Goal: Information Seeking & Learning: Learn about a topic

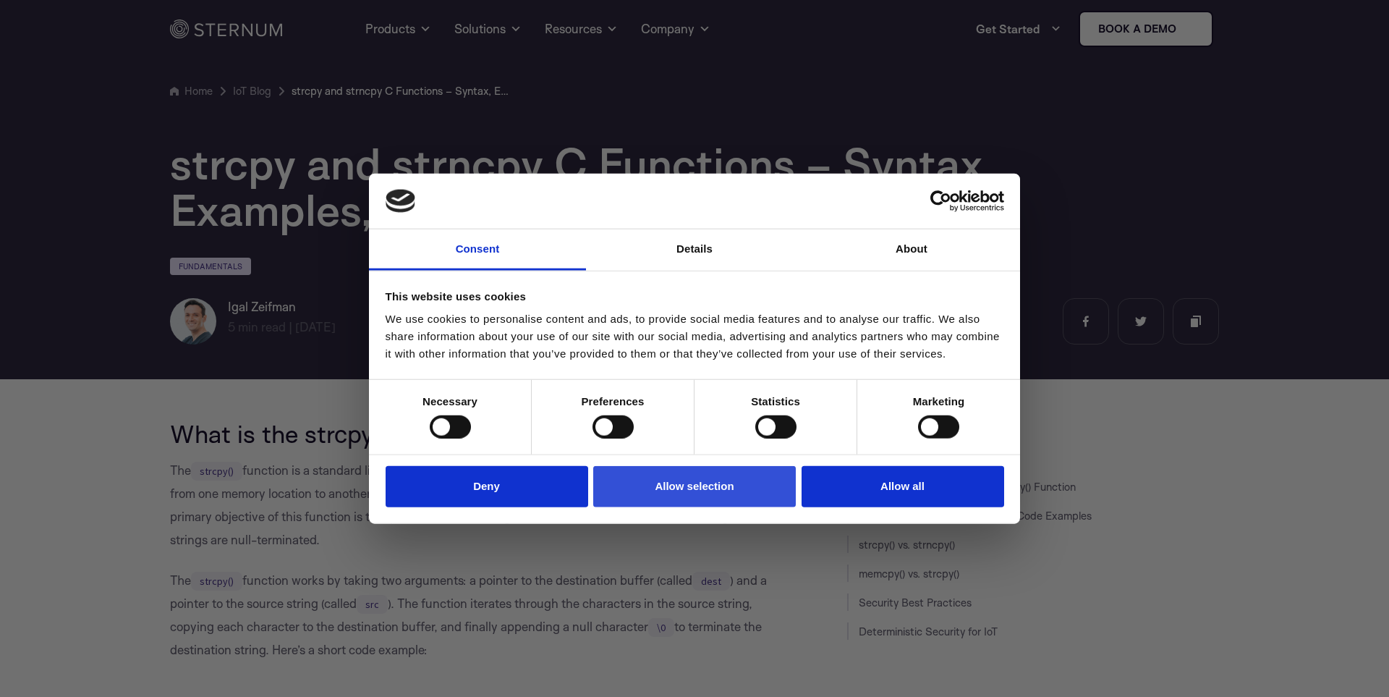
click at [671, 507] on button "Allow selection" at bounding box center [694, 486] width 203 height 41
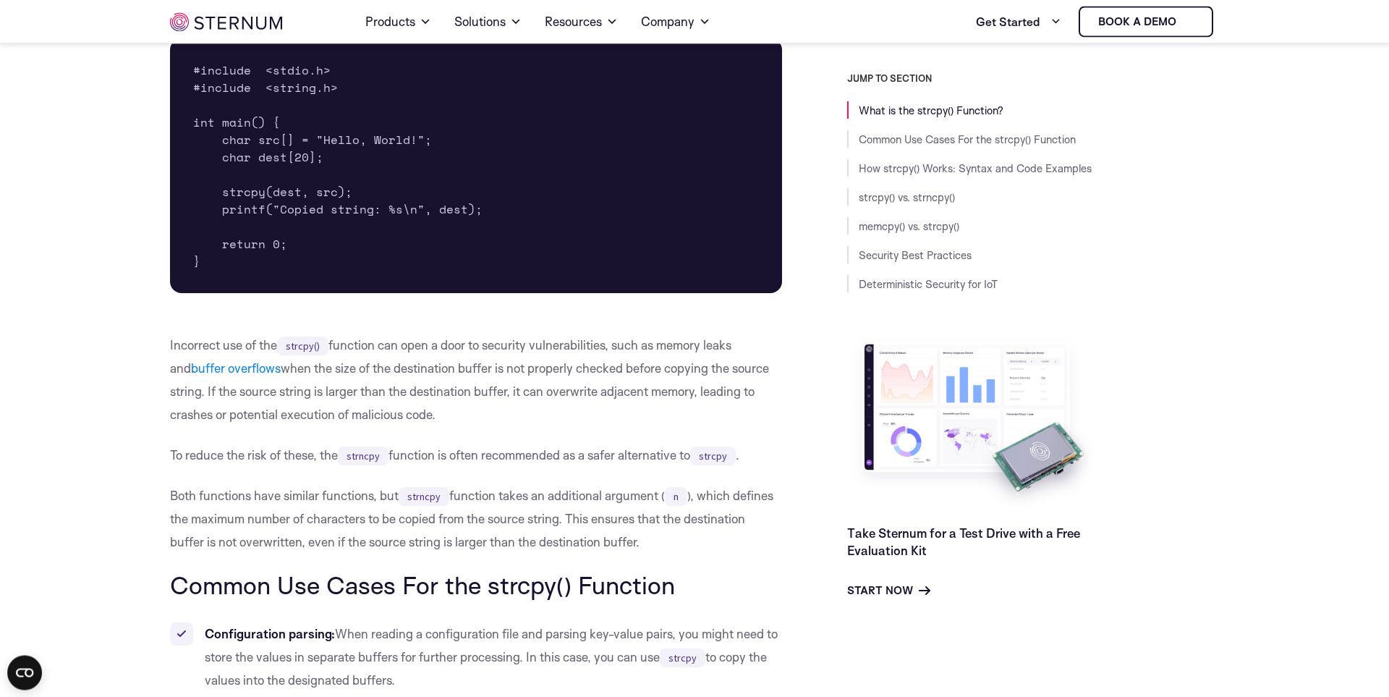
scroll to position [649, 0]
click at [524, 409] on p "Incorrect use of the strcpy() function can open a door to security vulnerabilit…" at bounding box center [476, 379] width 612 height 93
click at [554, 364] on p "Incorrect use of the strcpy() function can open a door to security vulnerabilit…" at bounding box center [476, 379] width 612 height 93
click at [562, 362] on p "Incorrect use of the strcpy() function can open a door to security vulnerabilit…" at bounding box center [476, 379] width 612 height 93
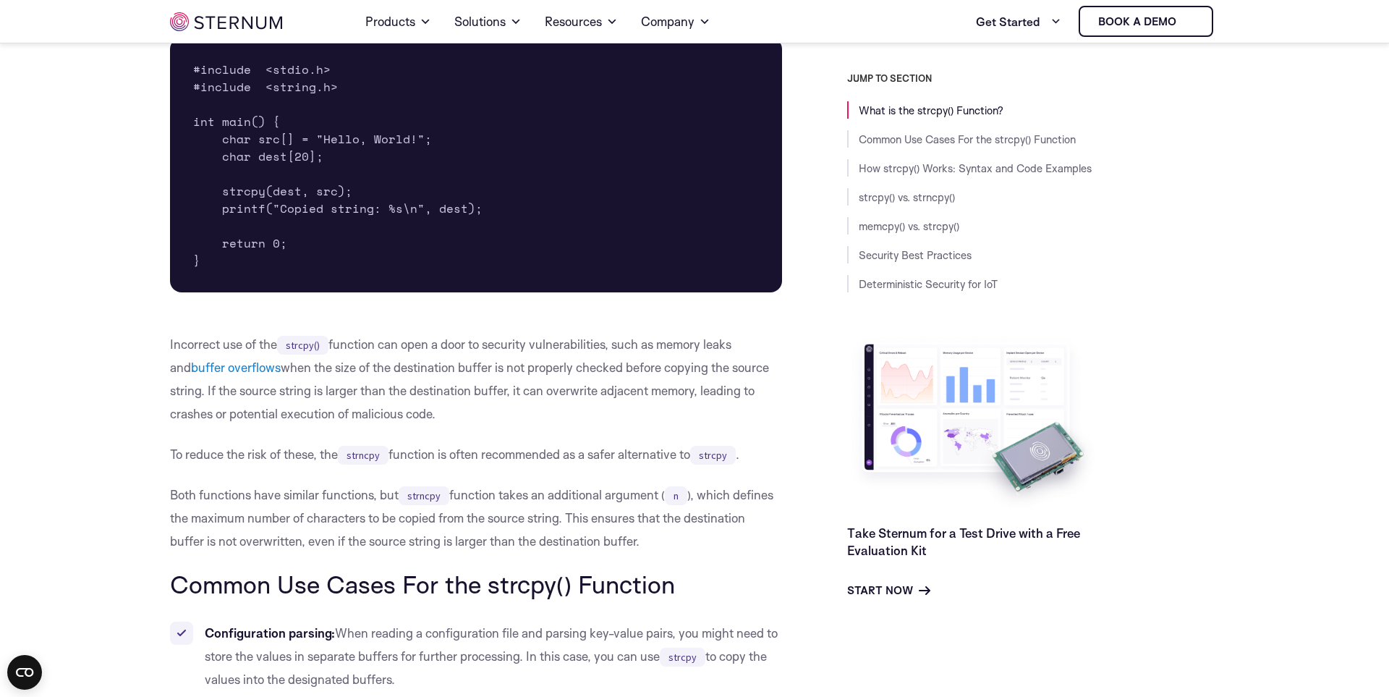
click at [577, 354] on p "Incorrect use of the strcpy() function can open a door to security vulnerabilit…" at bounding box center [476, 379] width 612 height 93
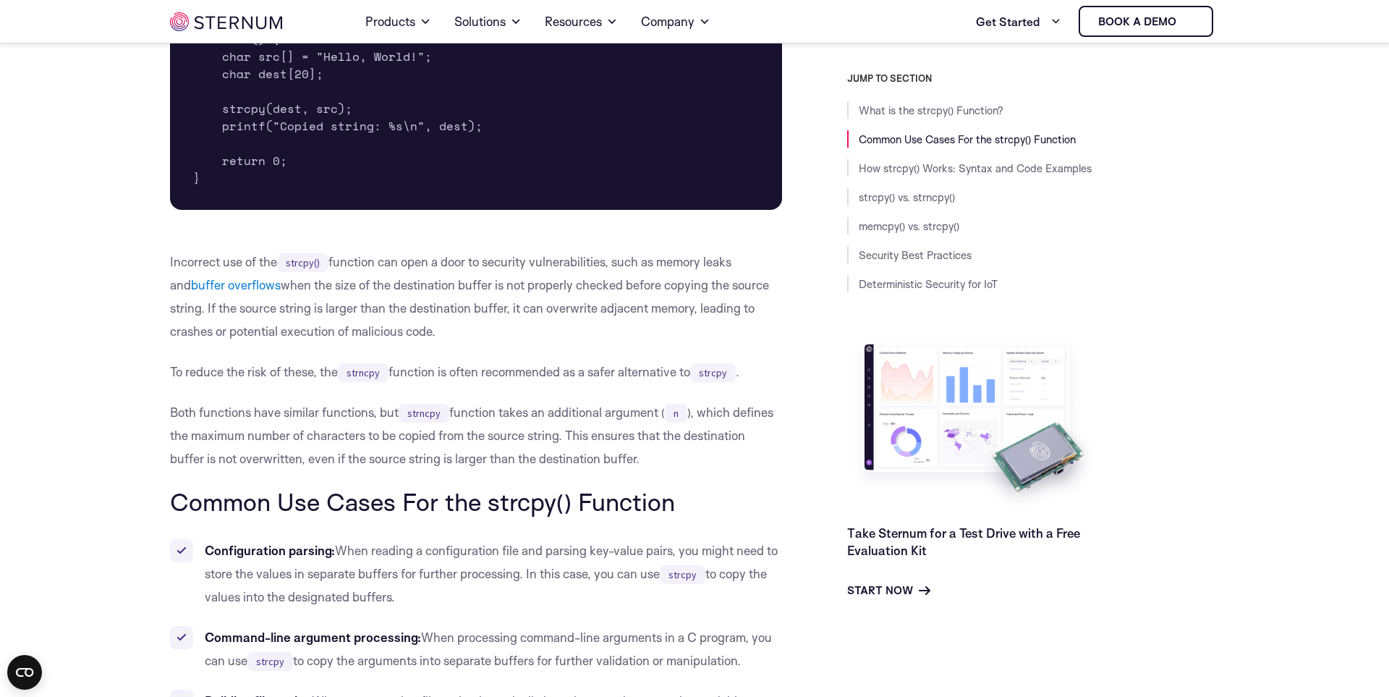
click at [593, 331] on p "Incorrect use of the strcpy() function can open a door to security vulnerabilit…" at bounding box center [476, 296] width 612 height 93
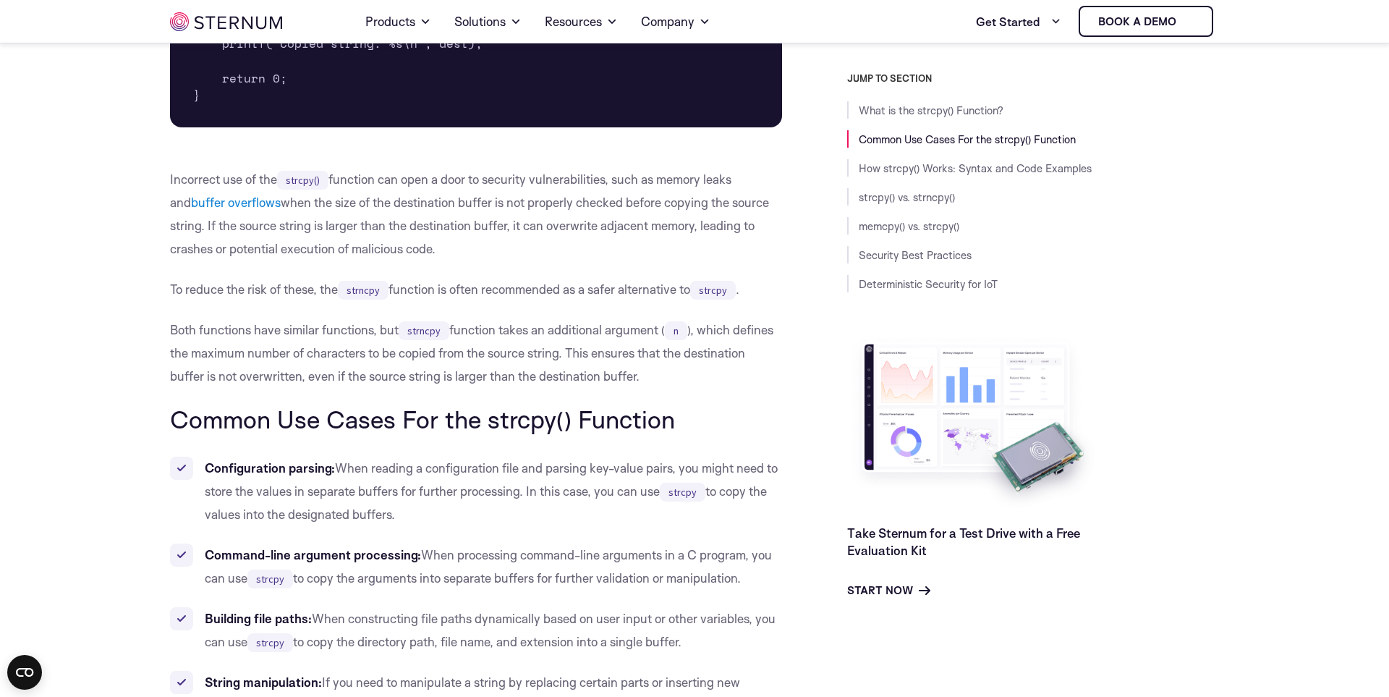
click at [597, 354] on p "Both functions have similar functions, but strncpy function takes an additional…" at bounding box center [476, 352] width 612 height 69
click at [585, 290] on p "To reduce the risk of these, the strncpy function is often recommended as a saf…" at bounding box center [476, 289] width 612 height 23
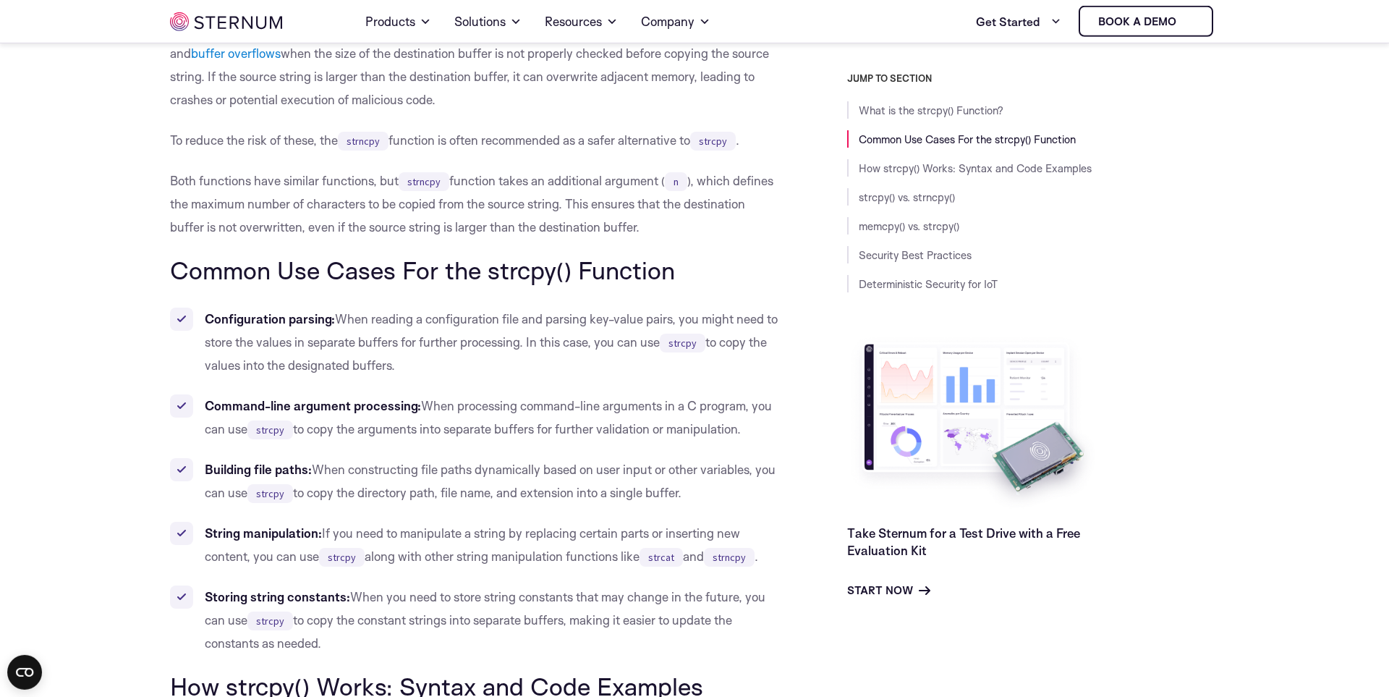
scroll to position [979, 0]
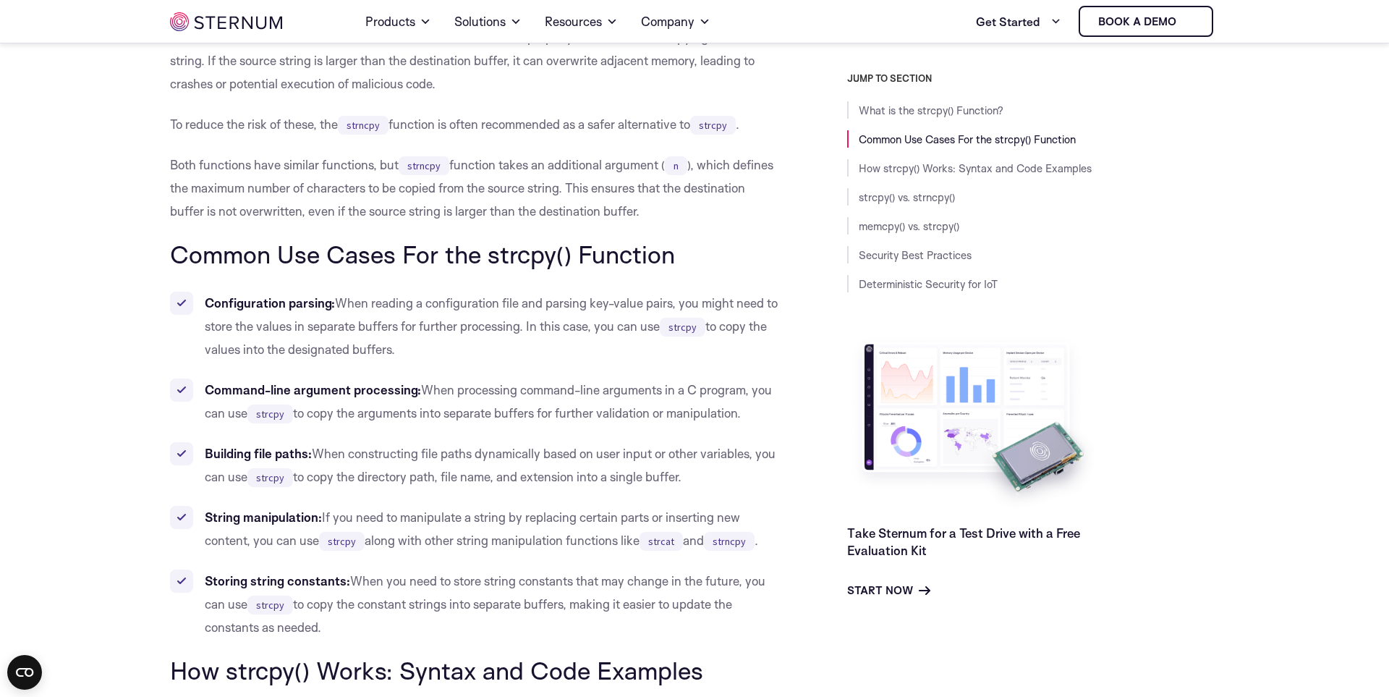
click at [559, 429] on ul "Configuration parsing: When reading a configuration file and parsing key-value …" at bounding box center [476, 464] width 612 height 347
click at [503, 393] on li "Command-line argument processing: When processing command-line arguments in a C…" at bounding box center [476, 401] width 612 height 46
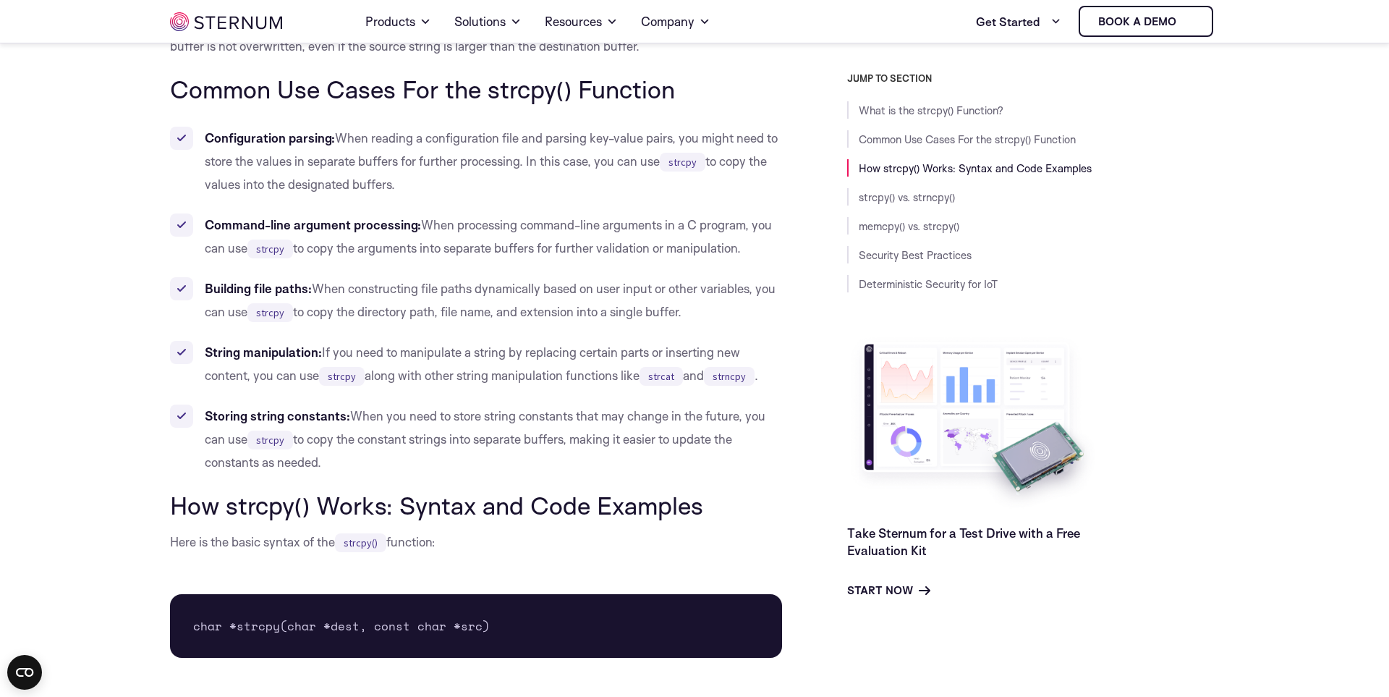
scroll to position [1308, 0]
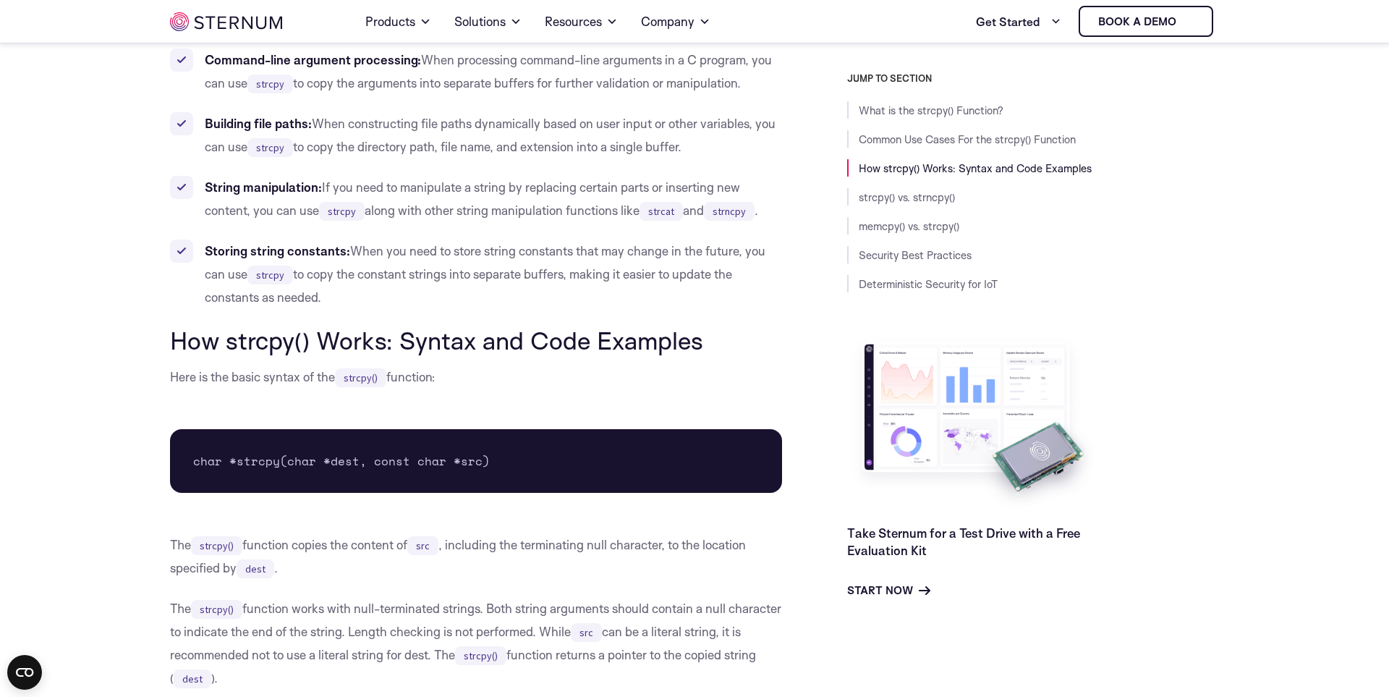
click at [546, 380] on p "Here is the basic syntax of the strcpy() function:" at bounding box center [476, 376] width 612 height 23
click at [548, 343] on h2 "How strcpy() Works: Syntax and Code Examples" at bounding box center [476, 339] width 612 height 27
click at [575, 370] on p "Here is the basic syntax of the strcpy() function:" at bounding box center [476, 376] width 612 height 23
click at [554, 262] on li "Storing string constants: When you need to store string constants that may chan…" at bounding box center [476, 273] width 612 height 69
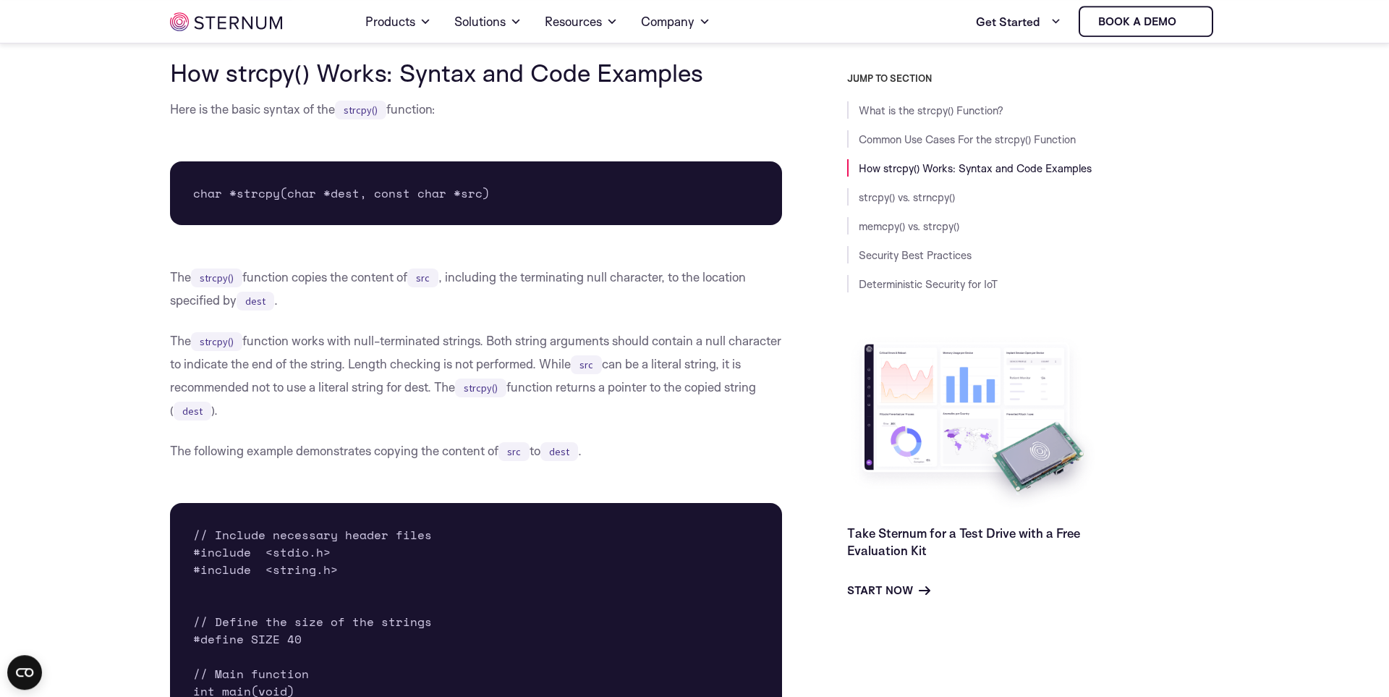
scroll to position [1638, 0]
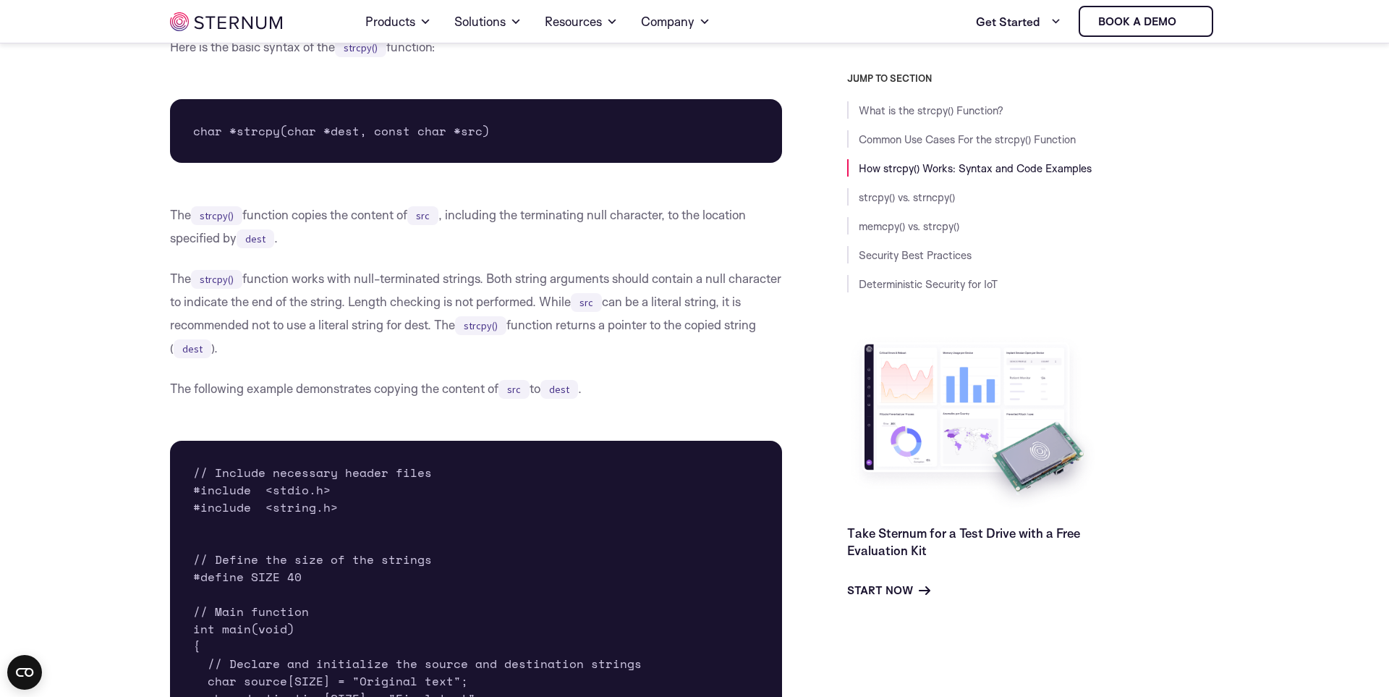
click at [506, 276] on p "The strcpy() function works with null-terminated strings. Both string arguments…" at bounding box center [476, 313] width 612 height 93
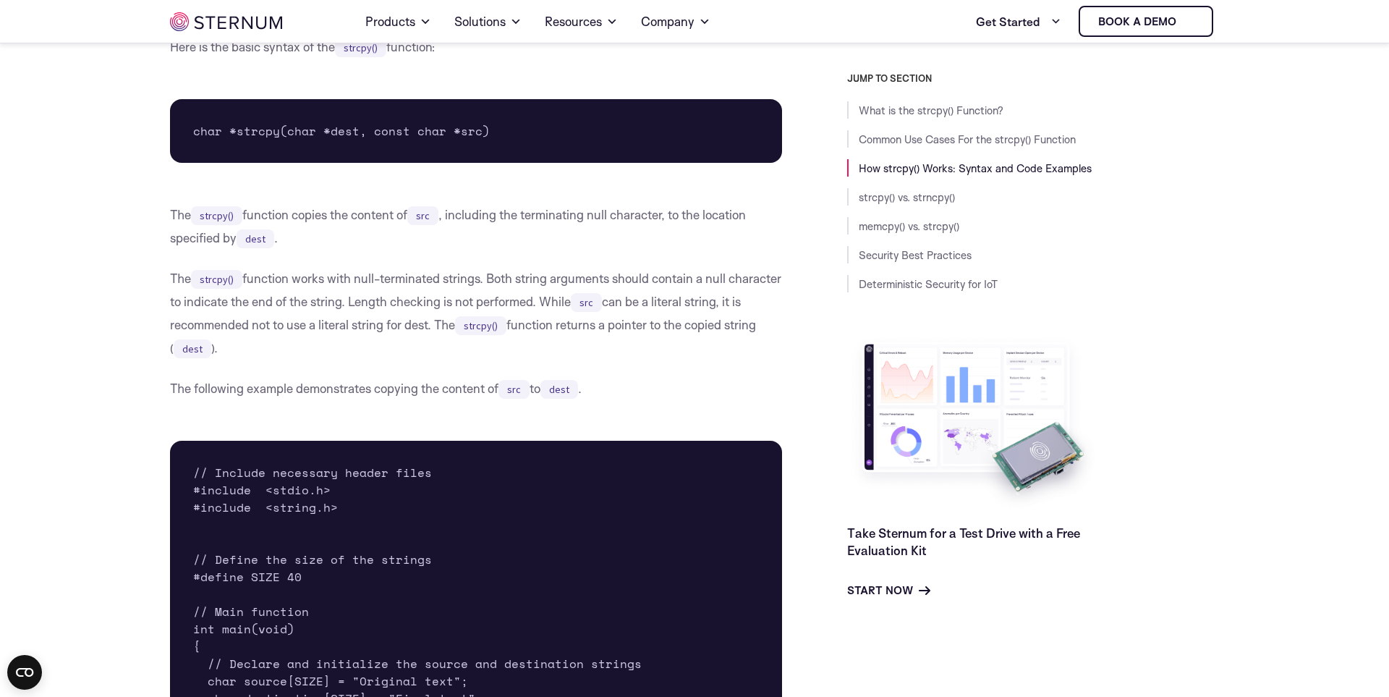
click at [362, 281] on p "The strcpy() function works with null-terminated strings. Both string arguments…" at bounding box center [476, 313] width 612 height 93
click at [300, 276] on p "The strcpy() function works with null-terminated strings. Both string arguments…" at bounding box center [476, 313] width 612 height 93
click at [384, 297] on p "The strcpy() function works with null-terminated strings. Both string arguments…" at bounding box center [476, 313] width 612 height 93
click at [372, 299] on p "The strcpy() function works with null-terminated strings. Both string arguments…" at bounding box center [476, 313] width 612 height 93
click at [346, 354] on p "The strcpy() function works with null-terminated strings. Both string arguments…" at bounding box center [476, 313] width 612 height 93
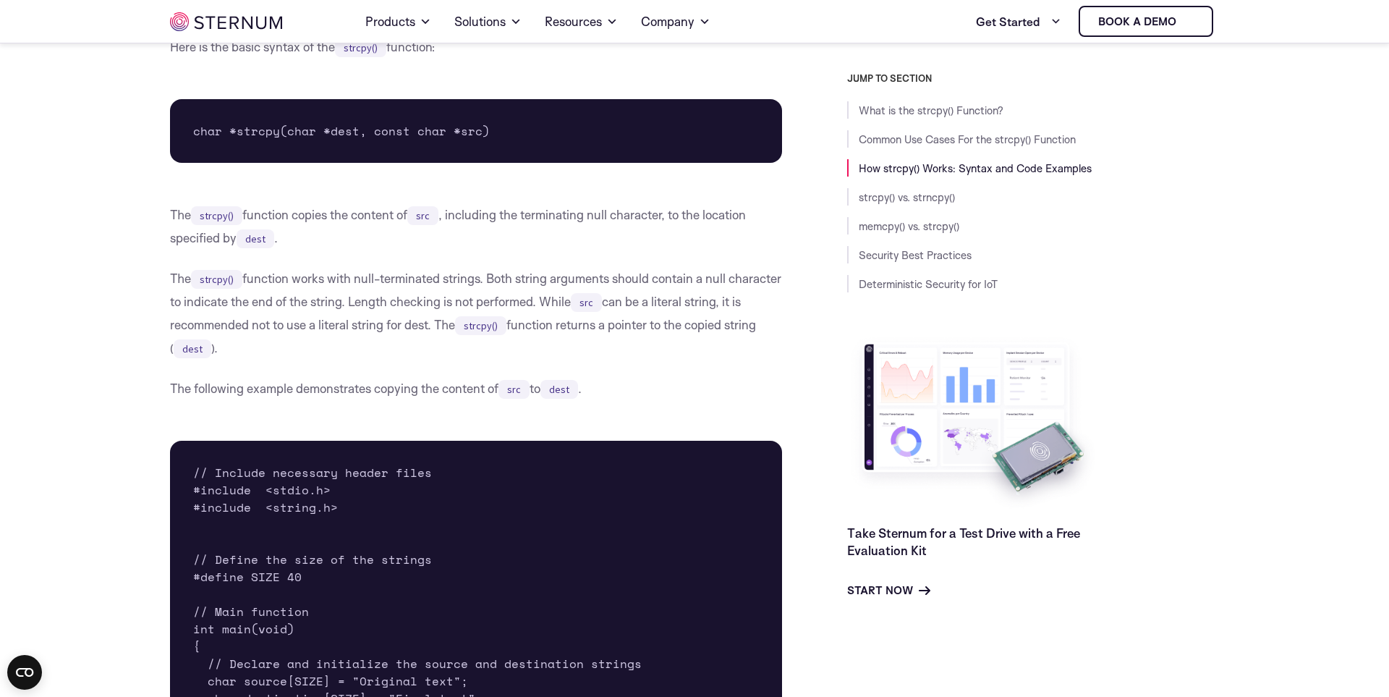
click at [347, 327] on p "The strcpy() function works with null-terminated strings. Both string arguments…" at bounding box center [476, 313] width 612 height 93
click at [340, 349] on p "The strcpy() function works with null-terminated strings. Both string arguments…" at bounding box center [476, 313] width 612 height 93
click at [177, 393] on p "The following example demonstrates copying the content of src to dest ." at bounding box center [476, 388] width 612 height 23
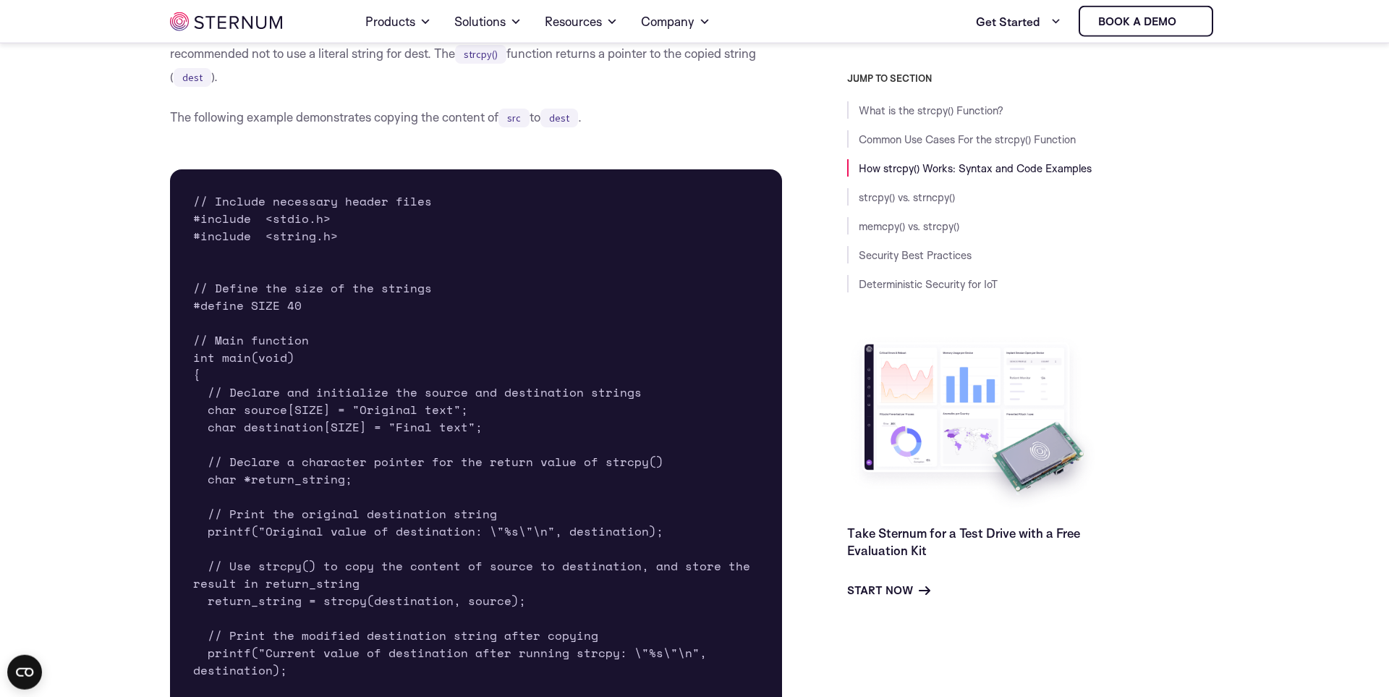
scroll to position [1968, 0]
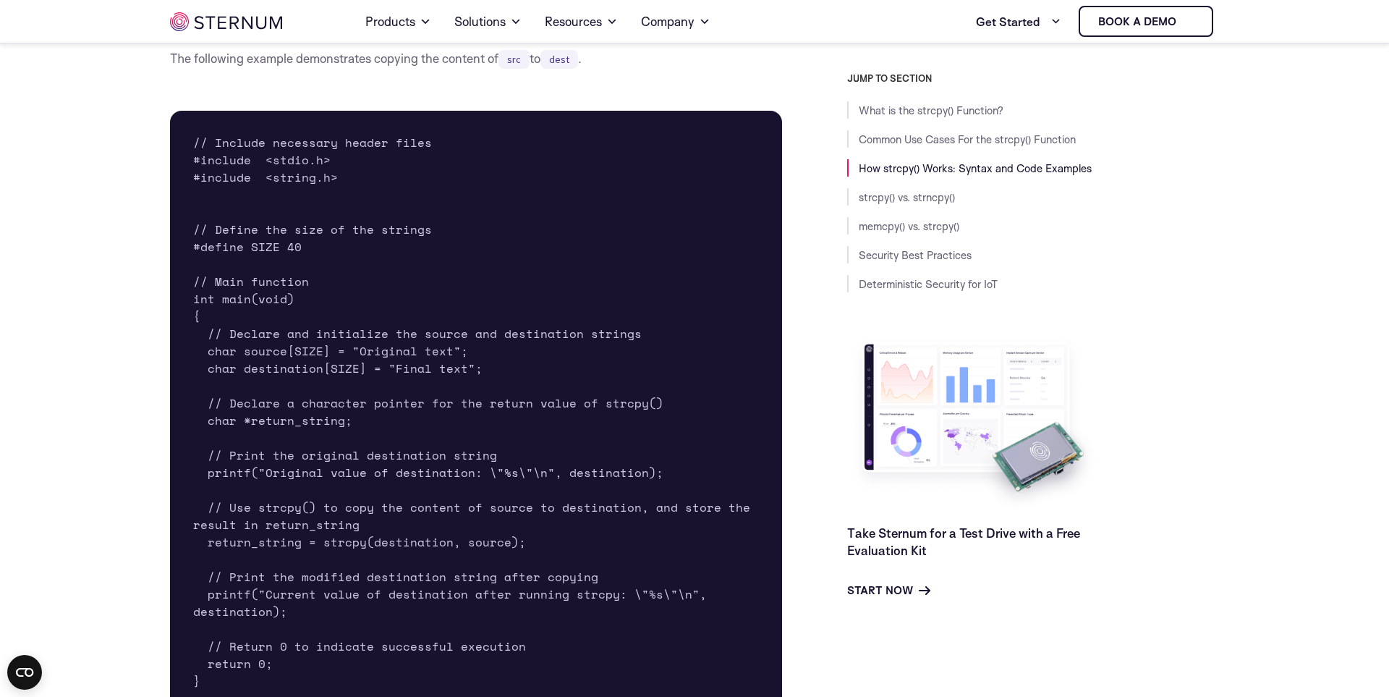
click at [576, 390] on pre "// Include necessary header files #include <stdio.h> #include <string.h> // Def…" at bounding box center [476, 412] width 612 height 602
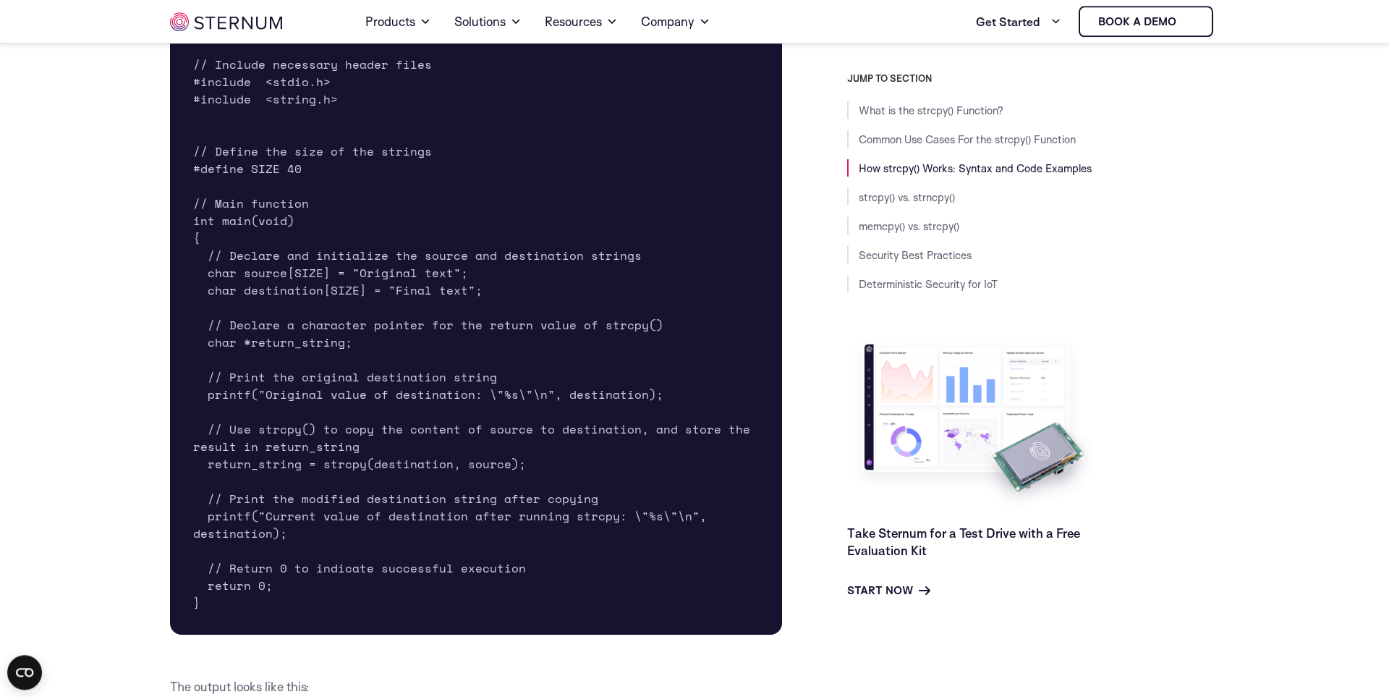
scroll to position [2051, 0]
click at [566, 281] on pre "// Include necessary header files #include <stdio.h> #include <string.h> // Def…" at bounding box center [476, 329] width 612 height 602
click at [412, 463] on pre "// Include necessary header files #include <stdio.h> #include <string.h> // Def…" at bounding box center [476, 329] width 612 height 602
click at [444, 427] on pre "// Include necessary header files #include <stdio.h> #include <string.h> // Def…" at bounding box center [476, 329] width 612 height 602
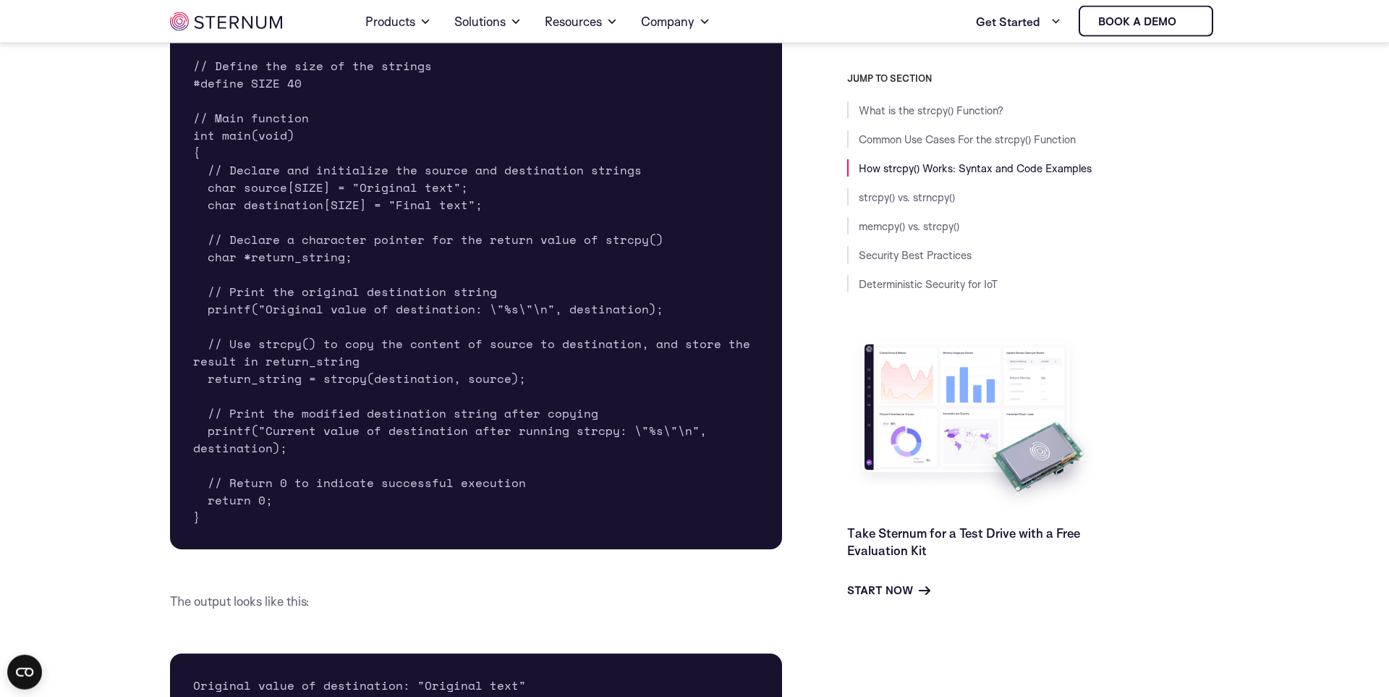
scroll to position [2133, 0]
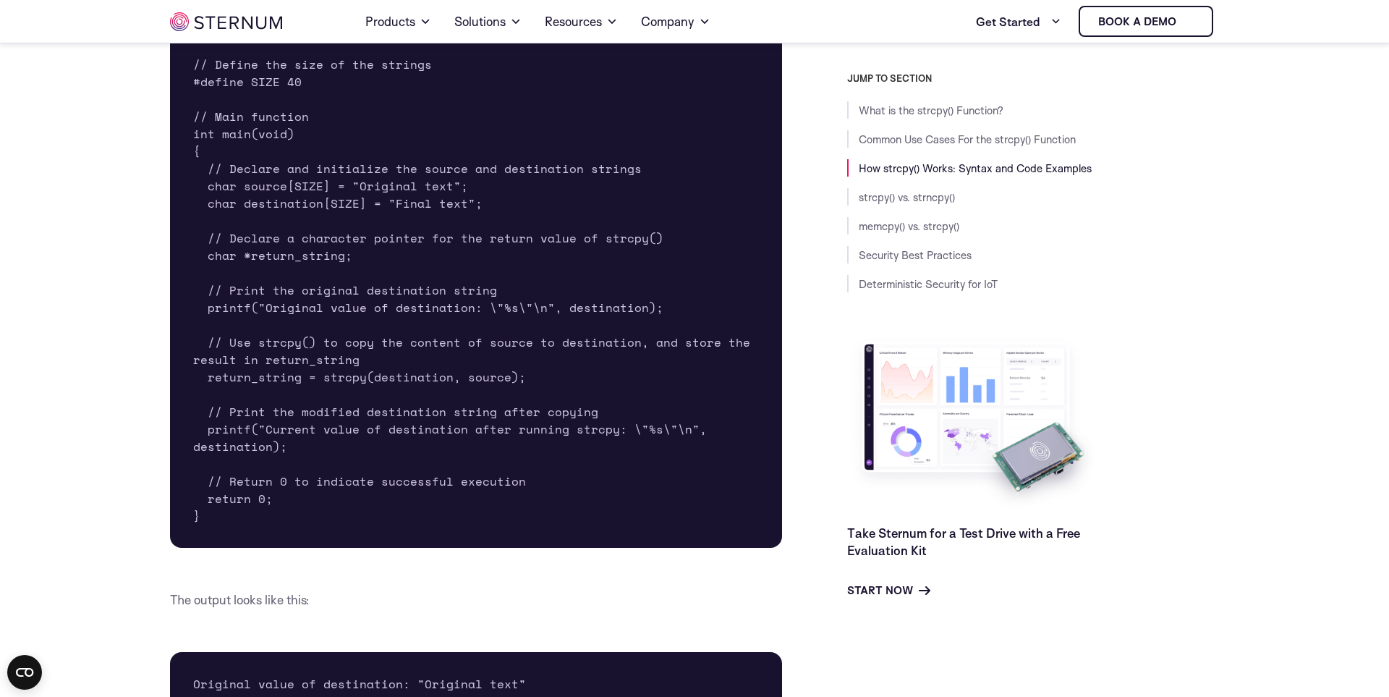
click at [655, 357] on pre "// Include necessary header files #include <stdio.h> #include <string.h> // Def…" at bounding box center [476, 247] width 612 height 602
click at [428, 422] on pre "// Include necessary header files #include <stdio.h> #include <string.h> // Def…" at bounding box center [476, 247] width 612 height 602
click at [560, 329] on pre "// Include necessary header files #include <stdio.h> #include <string.h> // Def…" at bounding box center [476, 247] width 612 height 602
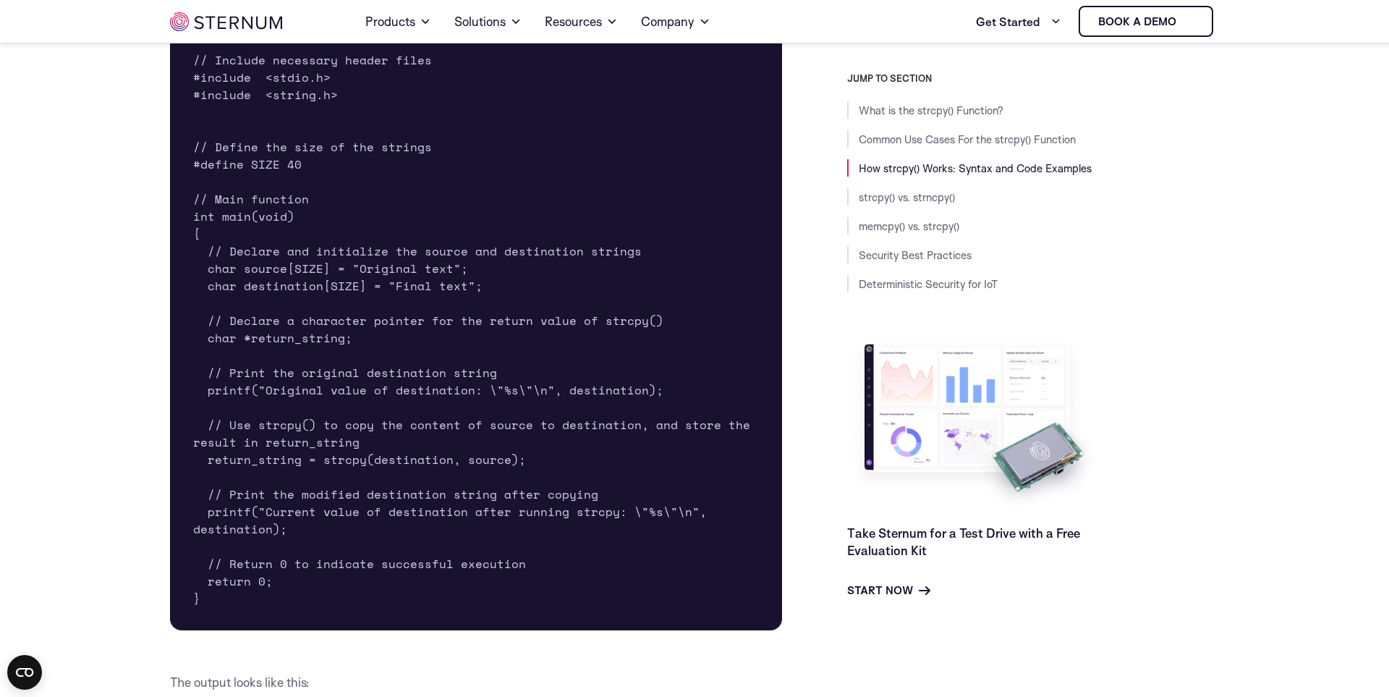
scroll to position [2463, 0]
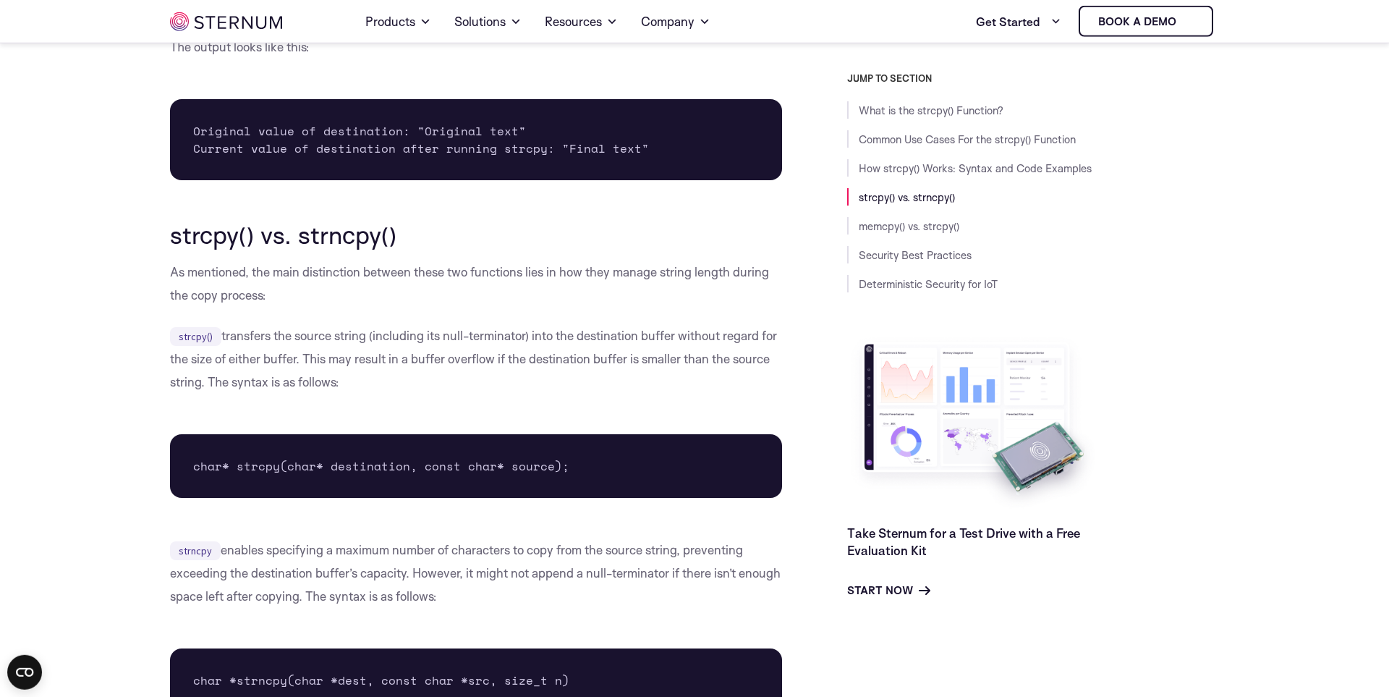
scroll to position [2710, 0]
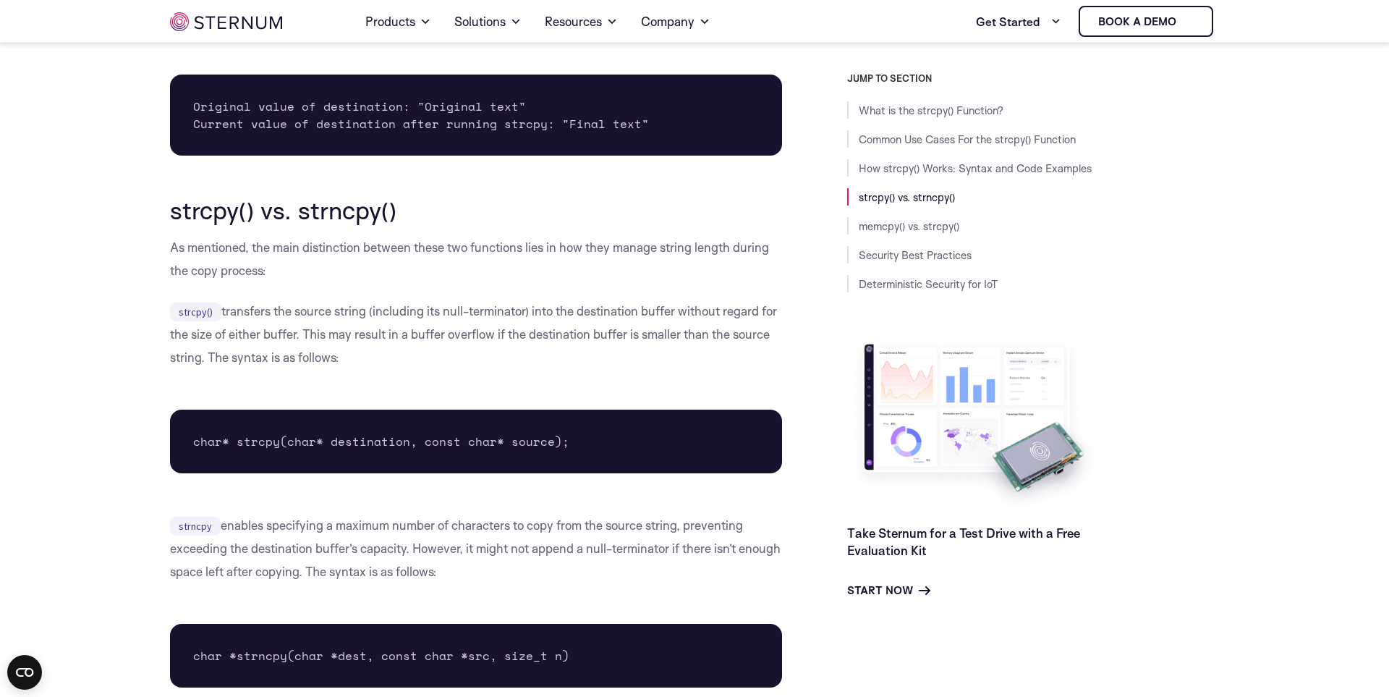
click at [379, 320] on p "strcpy() transfers the source string (including its null-terminator) into the d…" at bounding box center [476, 333] width 612 height 69
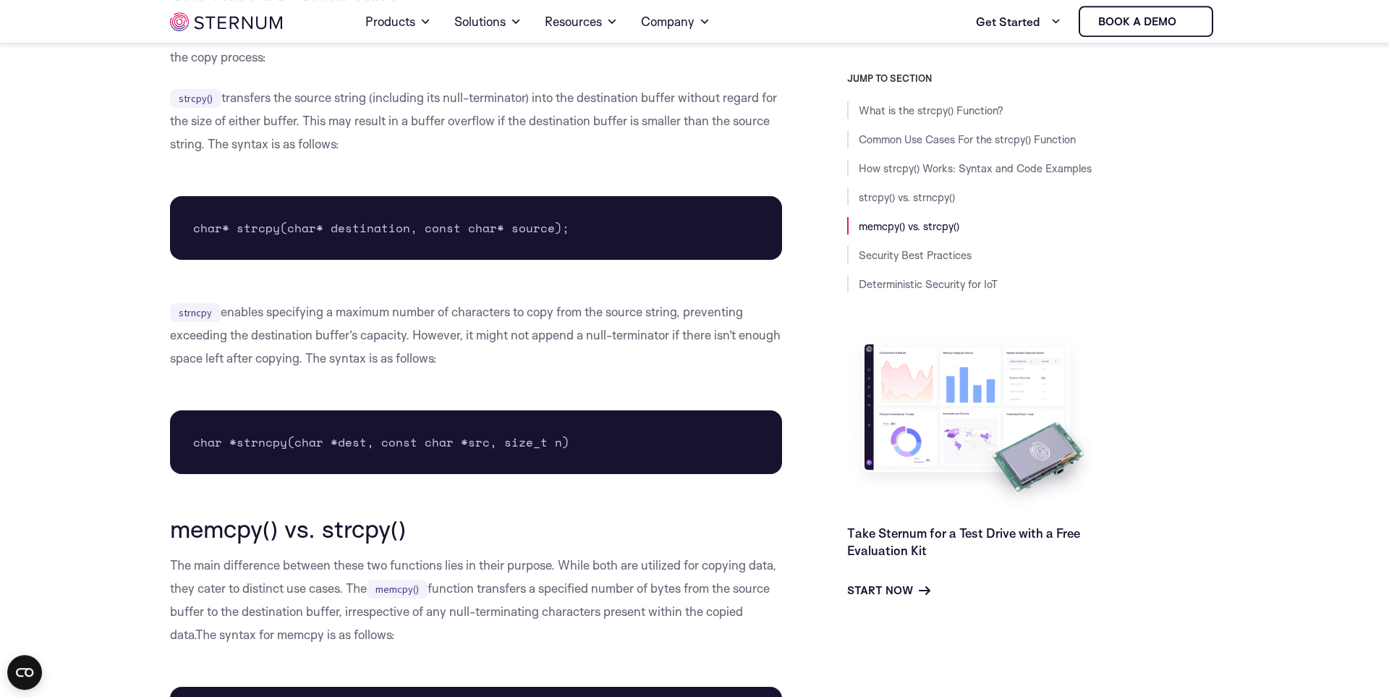
scroll to position [2958, 0]
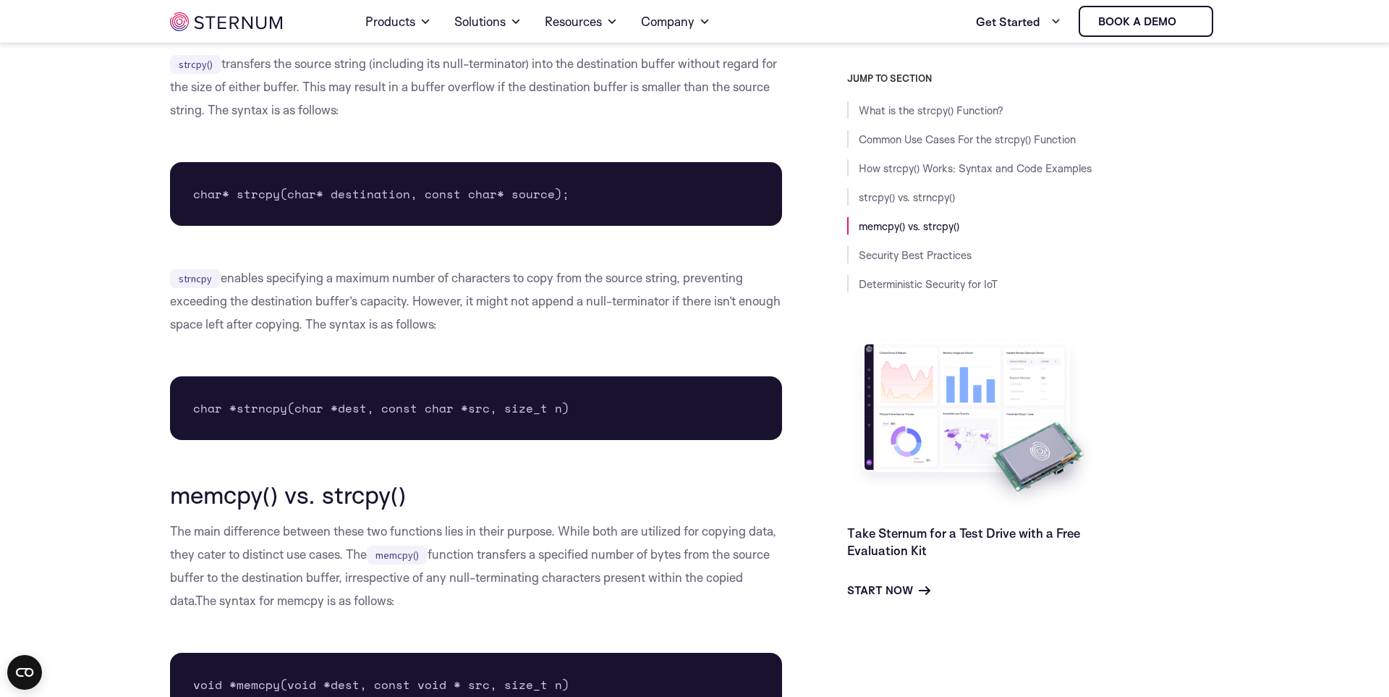
click at [85, 361] on body "Consent Details [#IABV2SETTINGS#] About This website uses cookies We use cookie…" at bounding box center [694, 570] width 1389 height 7056
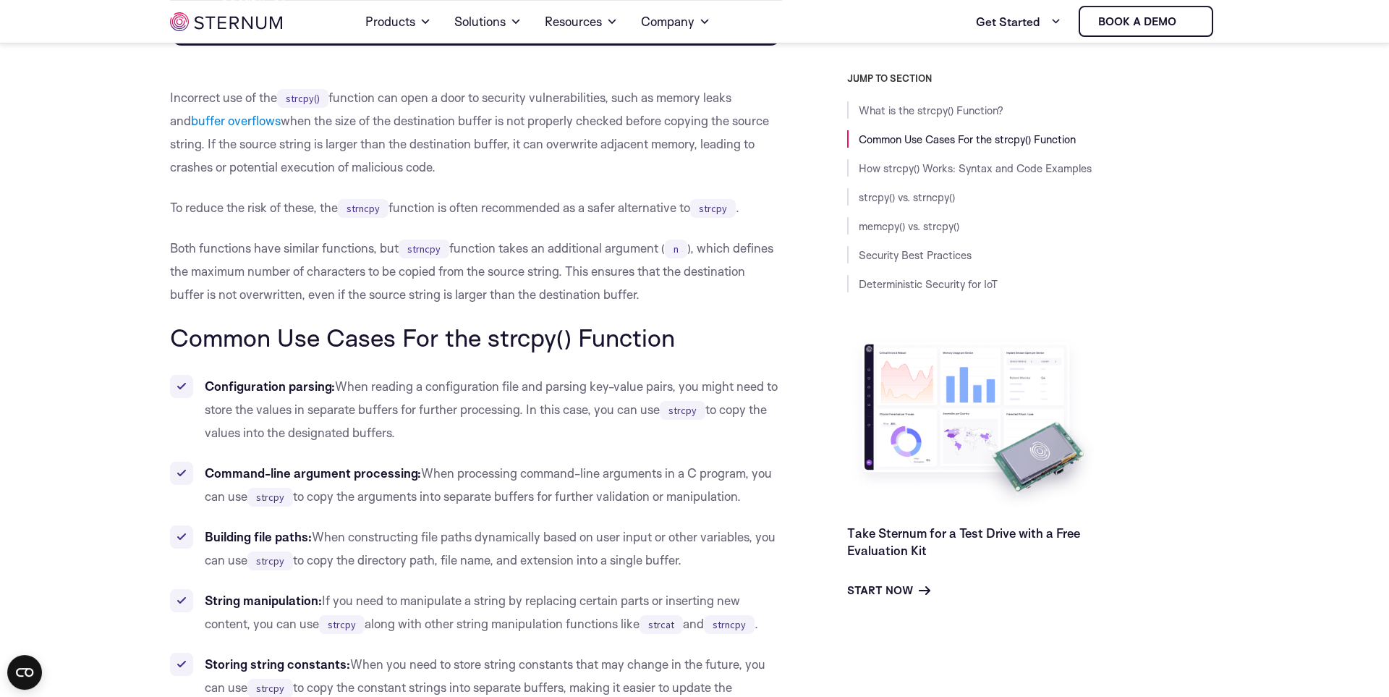
scroll to position [896, 0]
click at [481, 252] on p "Both functions have similar functions, but strncpy function takes an additional…" at bounding box center [476, 270] width 612 height 69
click at [518, 409] on li "Configuration parsing: When reading a configuration file and parsing key-value …" at bounding box center [476, 408] width 612 height 69
click at [474, 510] on ul "Configuration parsing: When reading a configuration file and parsing key-value …" at bounding box center [476, 547] width 612 height 347
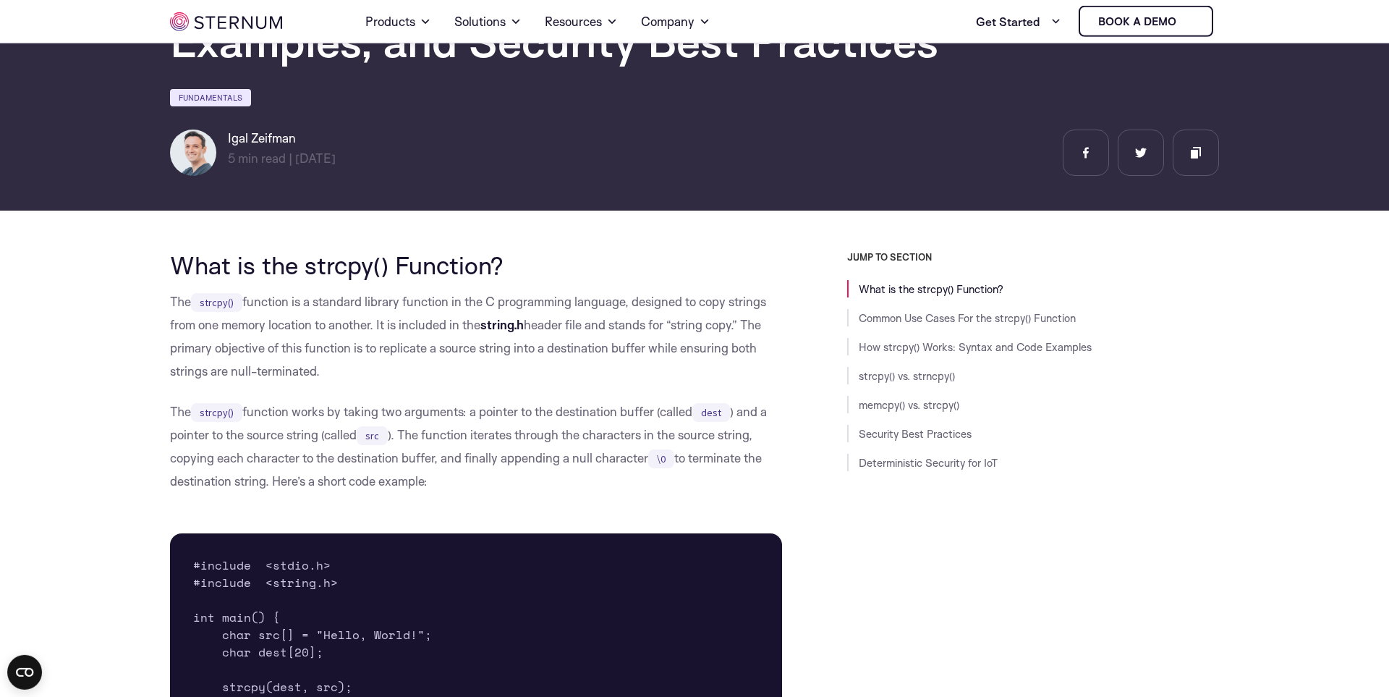
scroll to position [154, 0]
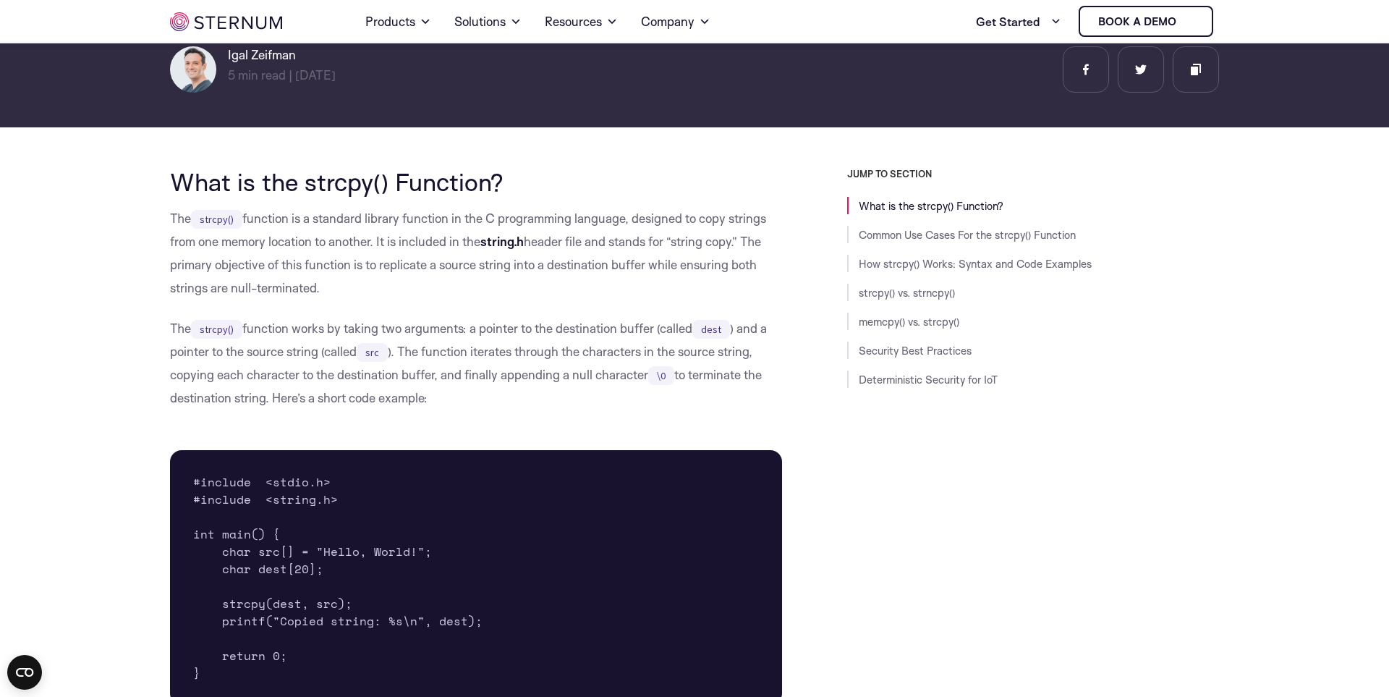
scroll to position [319, 0]
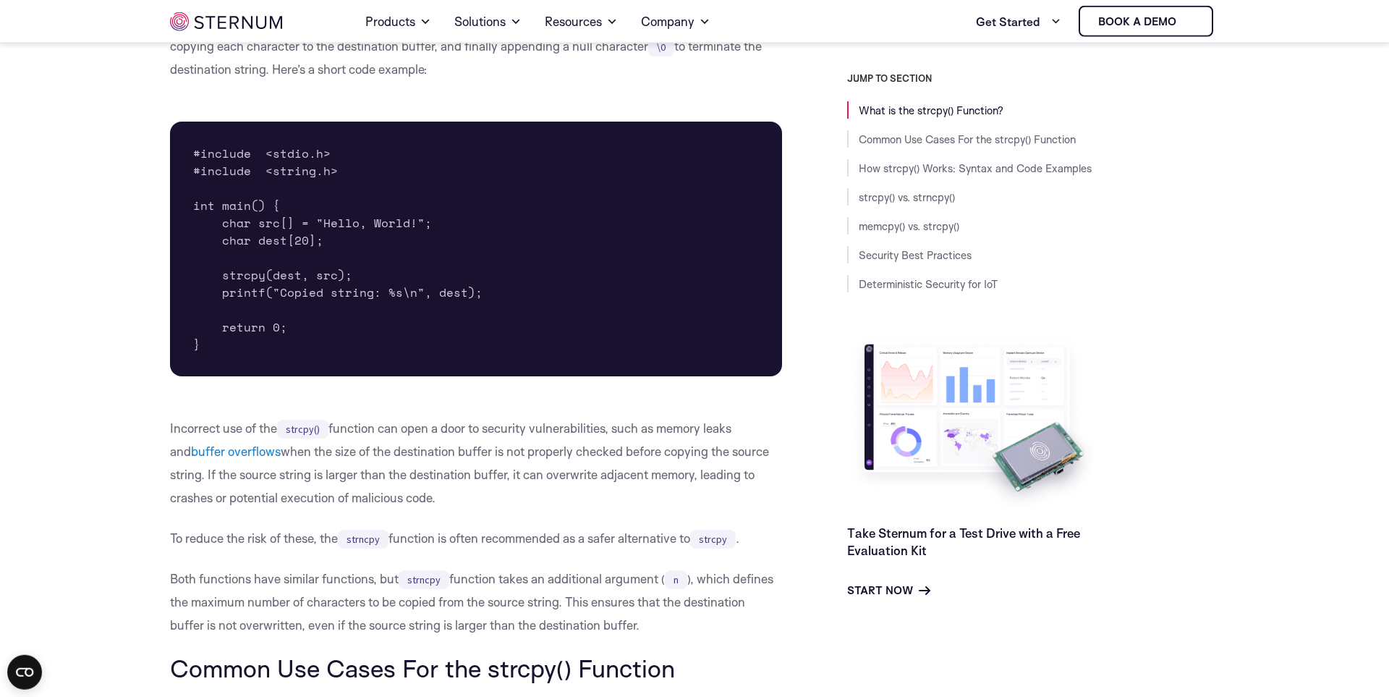
scroll to position [566, 0]
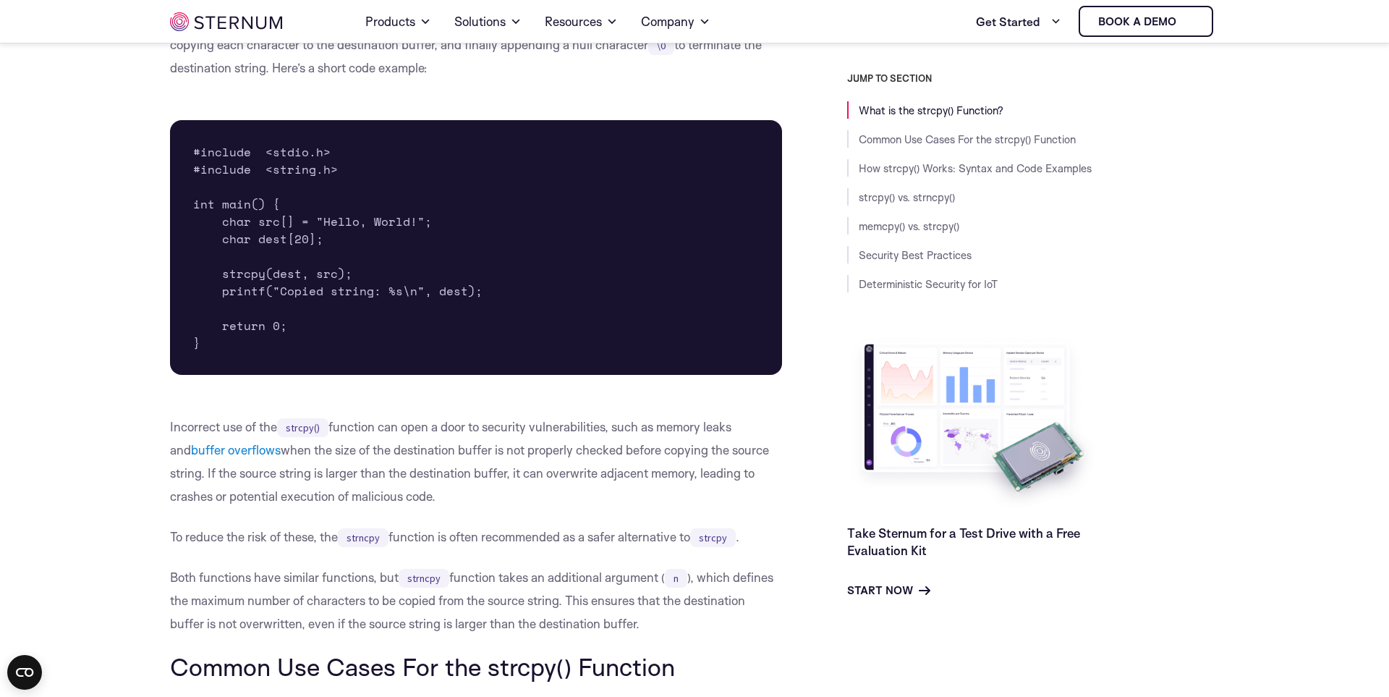
click at [606, 486] on p "Incorrect use of the strcpy() function can open a door to security vulnerabilit…" at bounding box center [476, 461] width 612 height 93
click at [554, 474] on p "Incorrect use of the strcpy() function can open a door to security vulnerabilit…" at bounding box center [476, 461] width 612 height 93
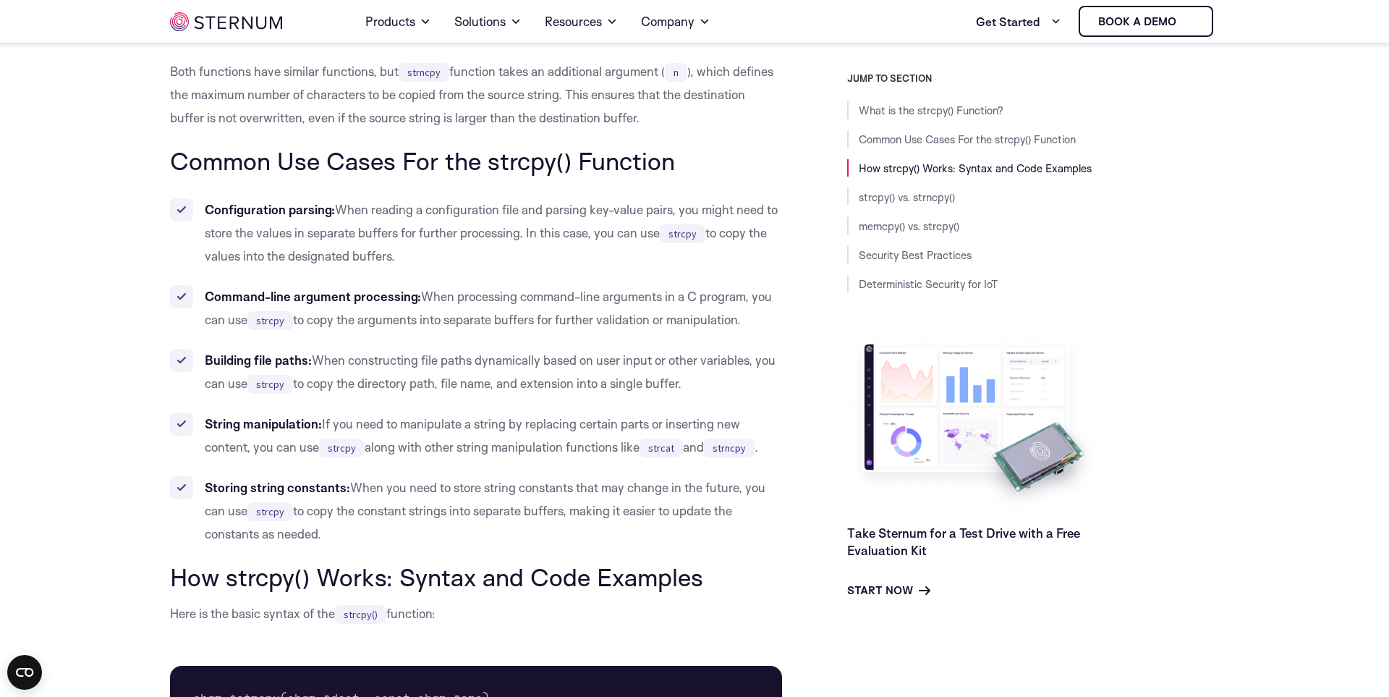
scroll to position [1484, 0]
